Goal: Find contact information: Obtain details needed to contact an individual or organization

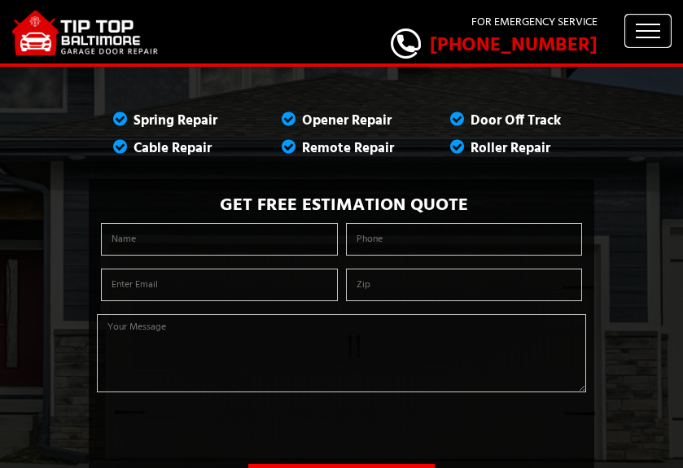
click at [641, 26] on button "Toggle navigation" at bounding box center [648, 31] width 46 height 33
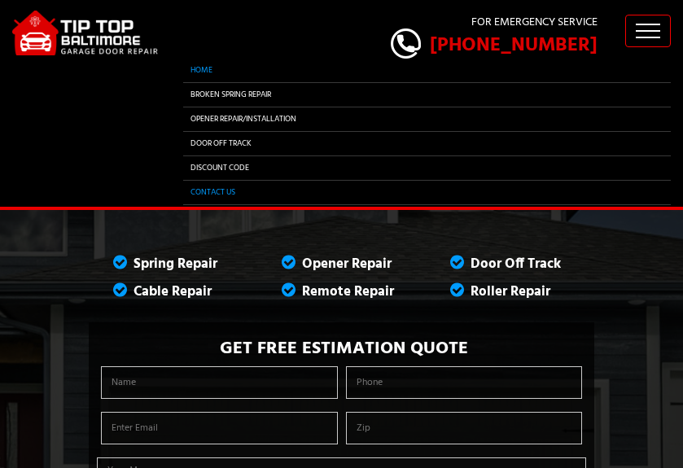
click at [216, 191] on link "Contact Us" at bounding box center [426, 193] width 487 height 24
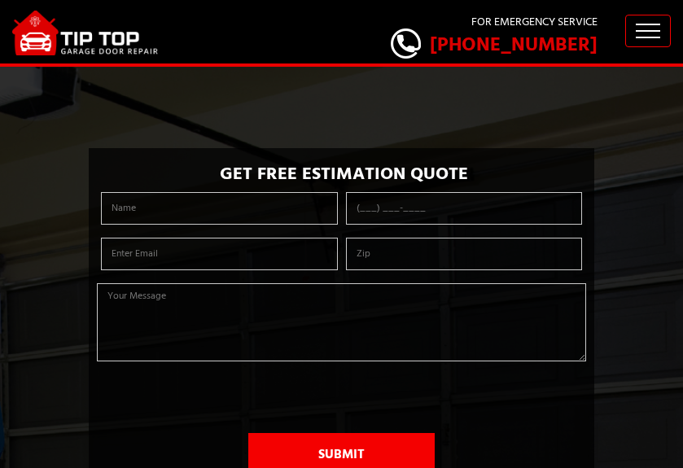
click at [270, 208] on input "text" at bounding box center [219, 208] width 237 height 33
type input "Aaron Hart"
type input "aaron.finestcleaners@gmail.com"
type input "22201"
click at [431, 217] on input "tel" at bounding box center [464, 208] width 237 height 33
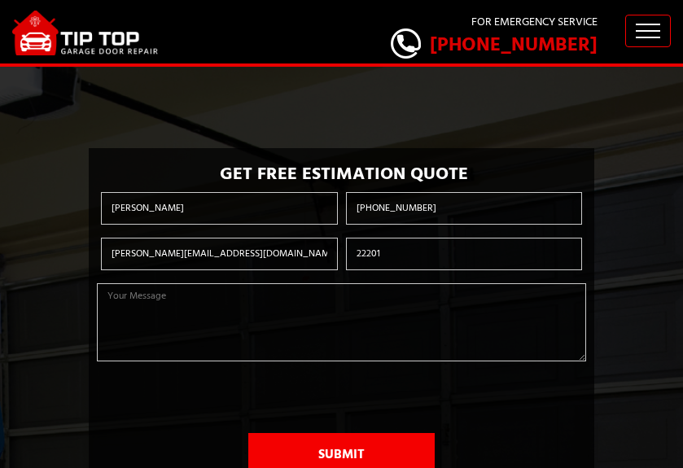
type input "(408) 585-5364"
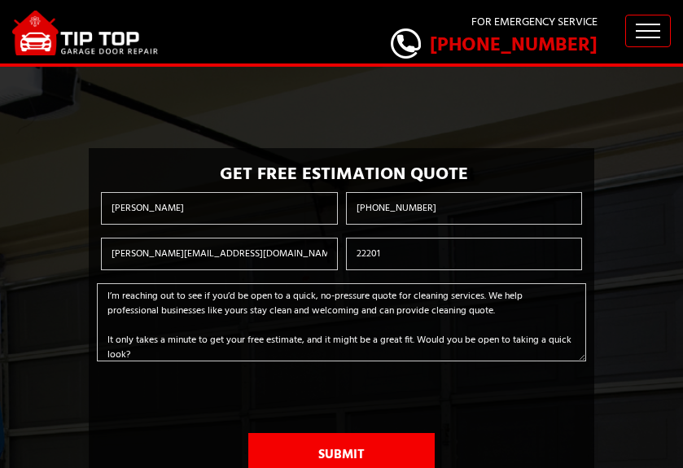
type textarea "I’m reaching out to see if you’d be open to a quick, no-pressure quote for clea…"
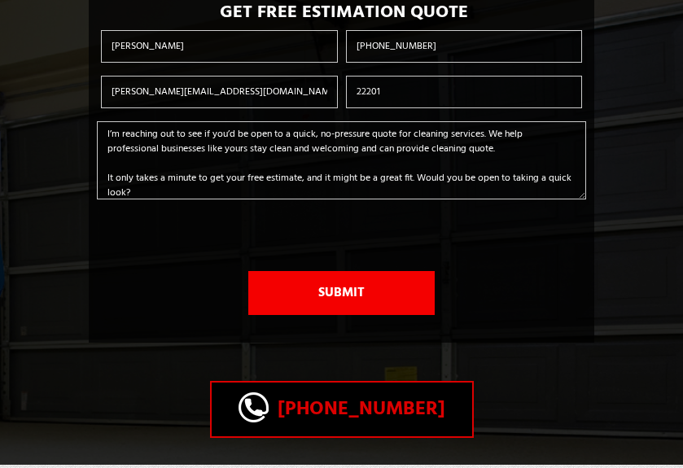
scroll to position [163, 0]
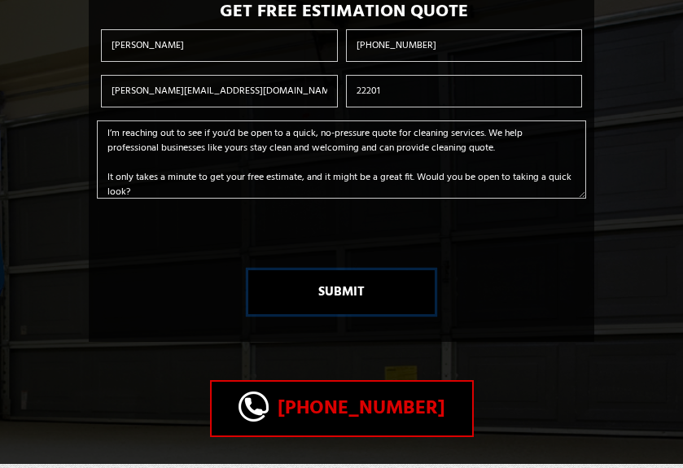
click at [356, 295] on button "Submit" at bounding box center [341, 292] width 186 height 44
